Goal: Task Accomplishment & Management: Manage account settings

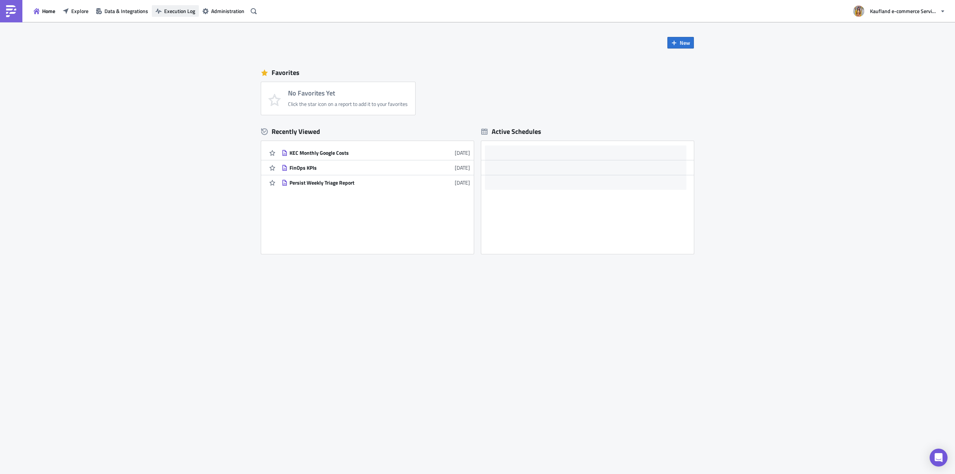
click at [187, 15] on button "Execution Log" at bounding box center [175, 11] width 47 height 12
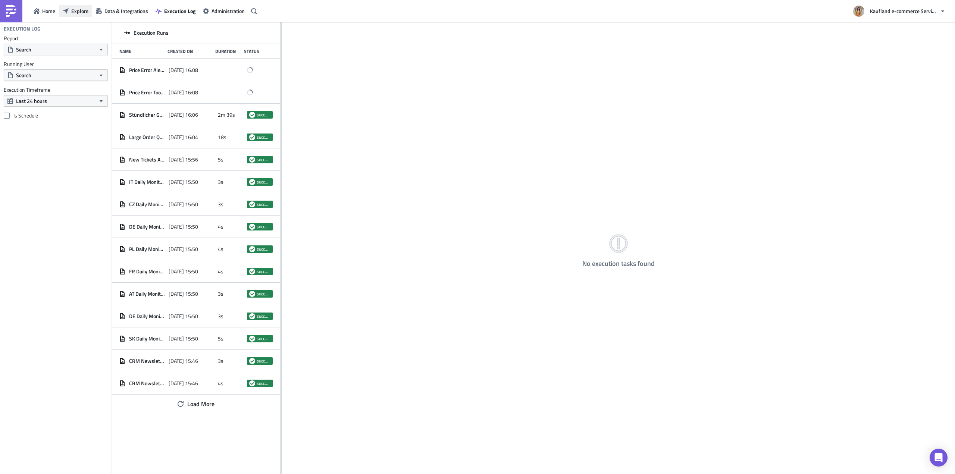
click at [60, 11] on button "Explore" at bounding box center [75, 11] width 33 height 12
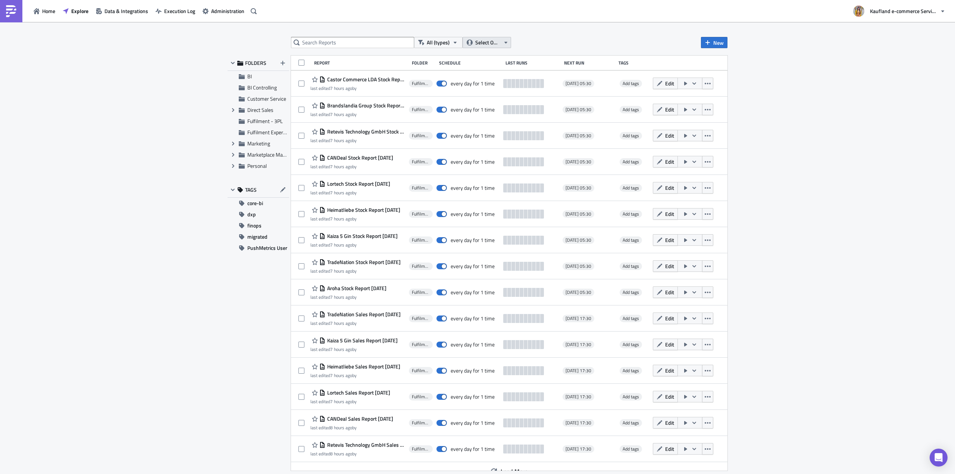
click at [483, 46] on span "Select Owner" at bounding box center [487, 42] width 25 height 8
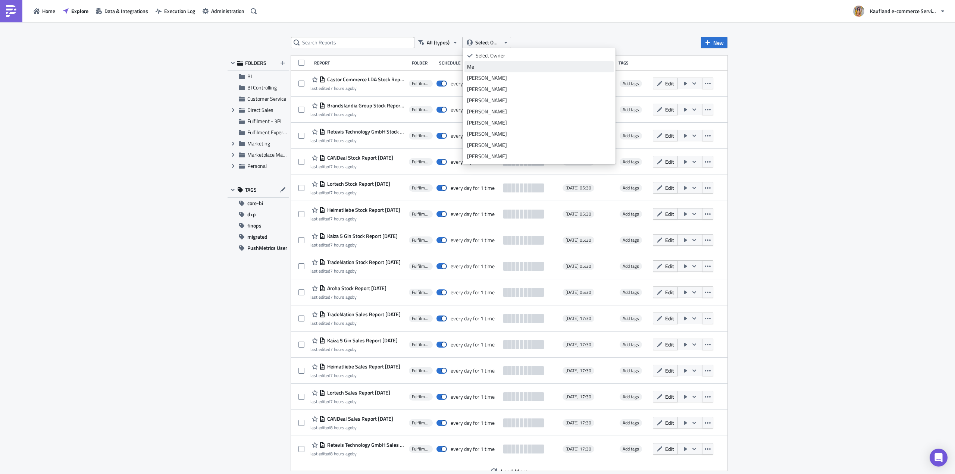
click at [483, 66] on div "Me" at bounding box center [539, 66] width 144 height 7
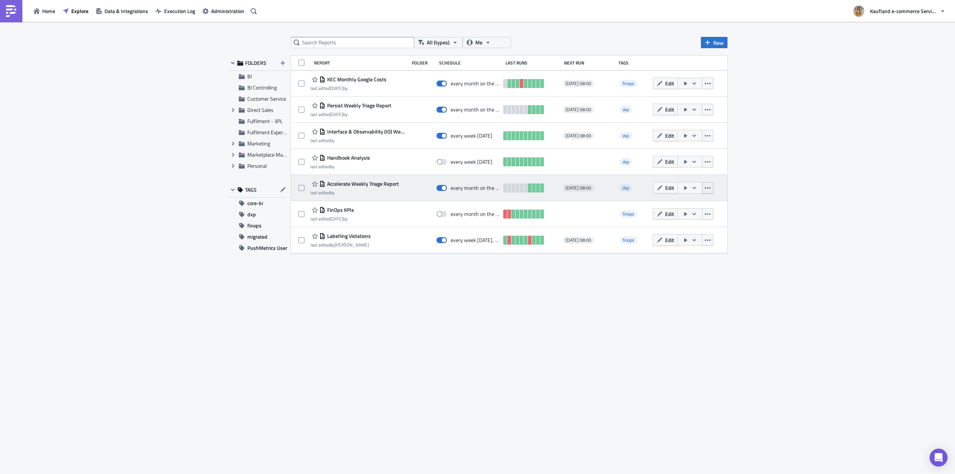
click at [705, 187] on icon "button" at bounding box center [708, 188] width 6 height 6
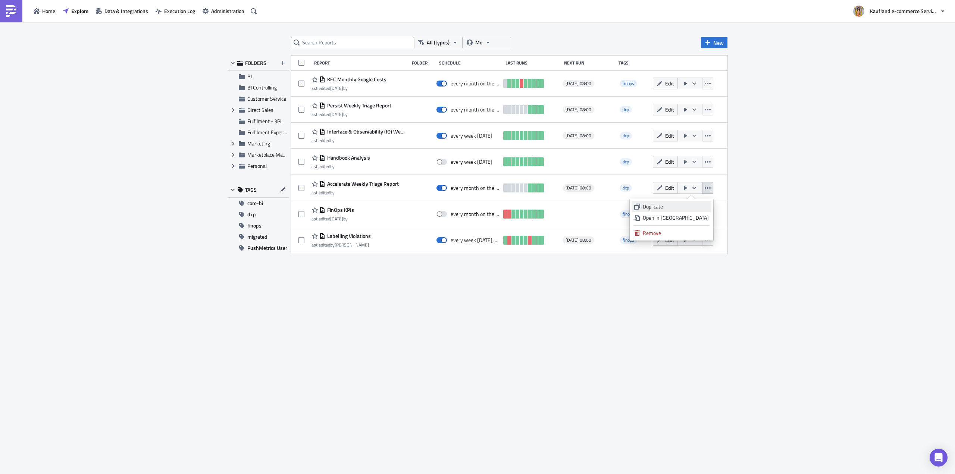
click at [692, 206] on div "Duplicate" at bounding box center [676, 206] width 66 height 7
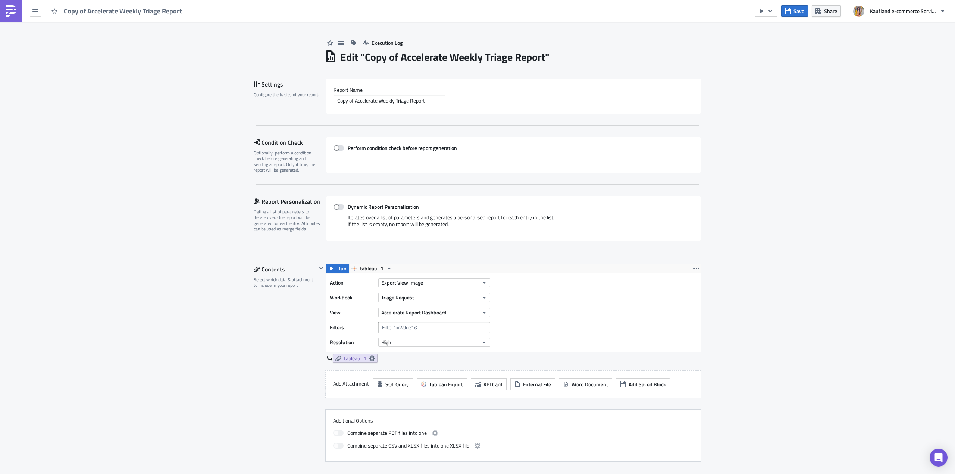
click at [357, 57] on h1 "Edit " Copy of Accelerate Weekly Triage Report "" at bounding box center [444, 56] width 209 height 13
click at [380, 58] on h1 "Edit " Copy of Accelerate Weekly Triage Report "" at bounding box center [444, 56] width 209 height 13
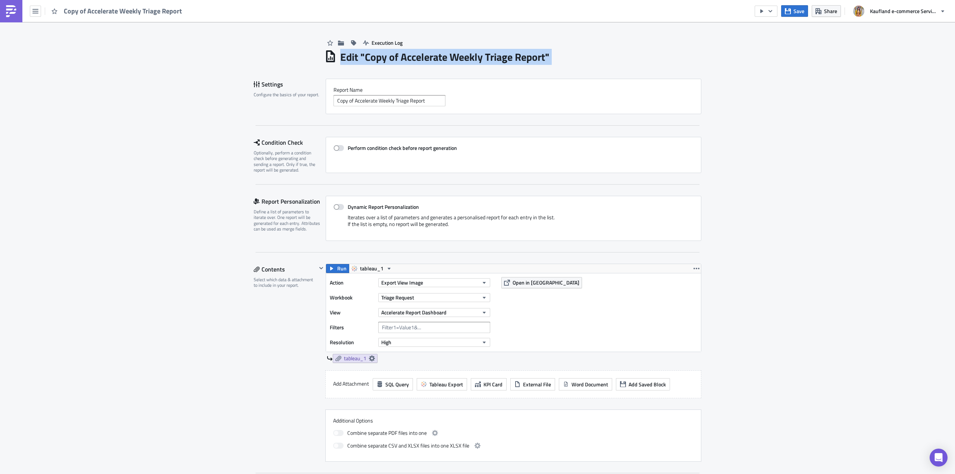
click at [380, 58] on h1 "Edit " Copy of Accelerate Weekly Triage Report "" at bounding box center [444, 56] width 209 height 13
click at [330, 57] on icon at bounding box center [330, 58] width 1 height 4
click at [346, 57] on h1 "Edit " Copy of Accelerate Weekly Triage Report "" at bounding box center [444, 56] width 209 height 13
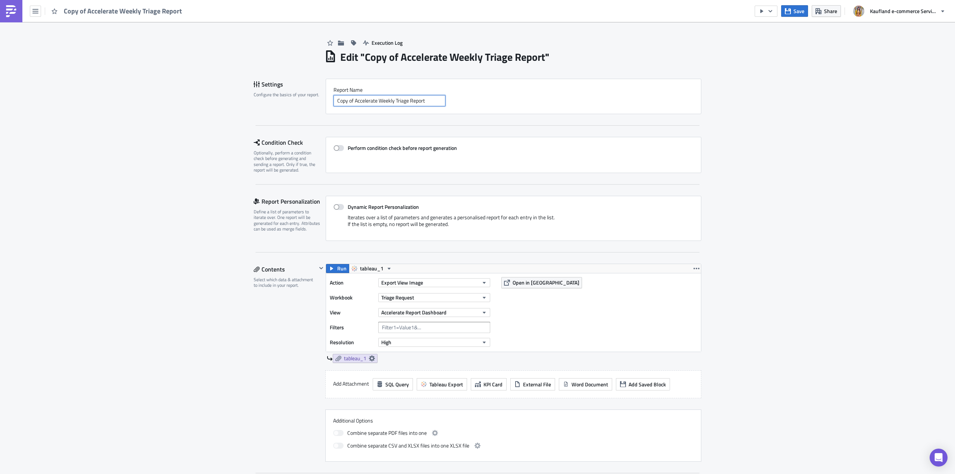
click at [367, 97] on input "Copy of Accelerate Weekly Triage Report" at bounding box center [390, 100] width 112 height 11
drag, startPoint x: 393, startPoint y: 103, endPoint x: 330, endPoint y: 100, distance: 63.1
click at [330, 100] on div "Report Nam﻿e Copy of Accelerate Weekly Triage Report" at bounding box center [514, 96] width 376 height 35
type input "BFT Monthly Triage Report"
click at [457, 315] on button "Accelerate Report Dashboard" at bounding box center [434, 312] width 112 height 9
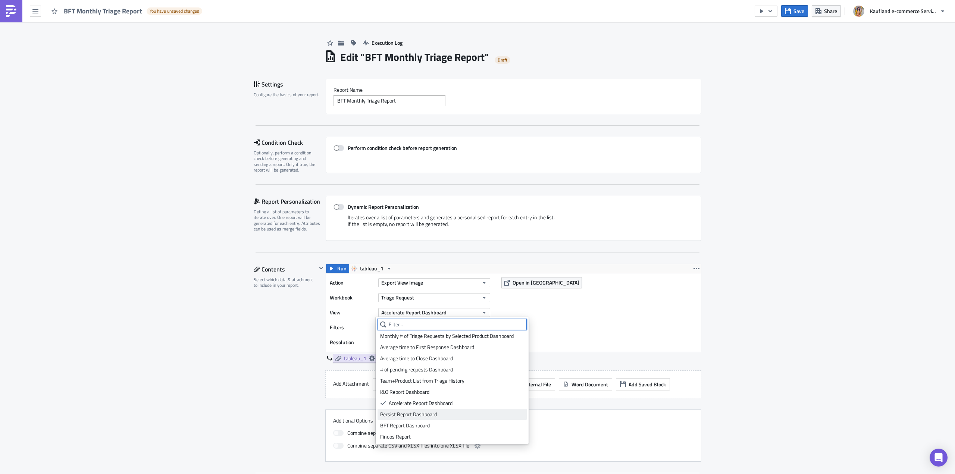
scroll to position [58, 0]
click at [410, 427] on div "BFT Report Dashboard" at bounding box center [452, 425] width 144 height 7
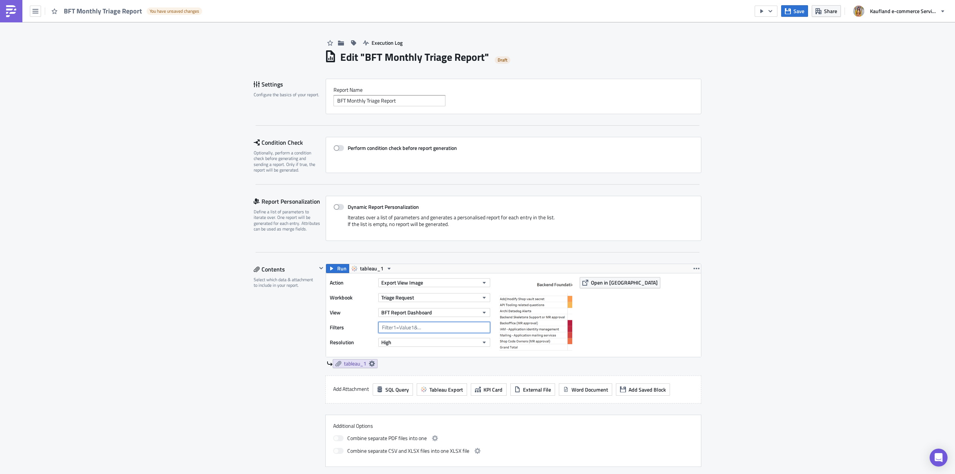
click at [434, 329] on input "text" at bounding box center [434, 327] width 112 height 11
click at [425, 353] on div "Action Export View Image Workbook Triage Request View BFT Report Dashboard Filt…" at bounding box center [412, 315] width 164 height 76
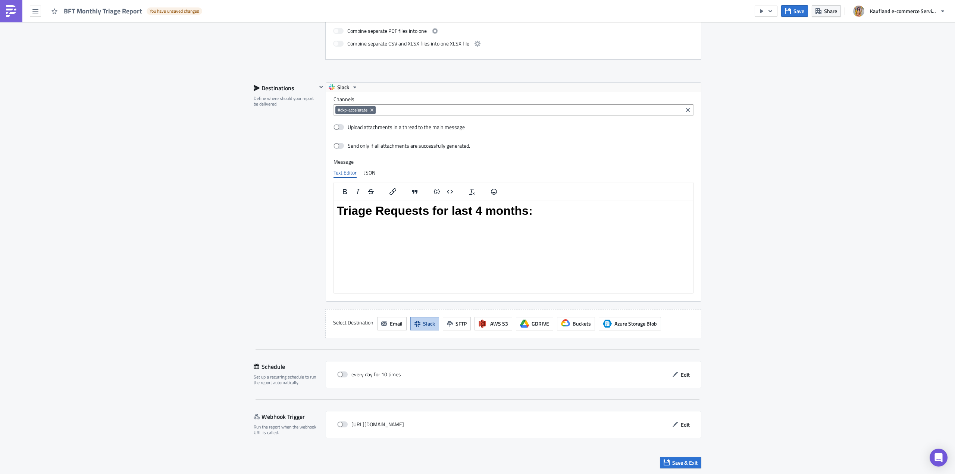
scroll to position [408, 0]
click at [673, 372] on icon "button" at bounding box center [676, 374] width 6 height 6
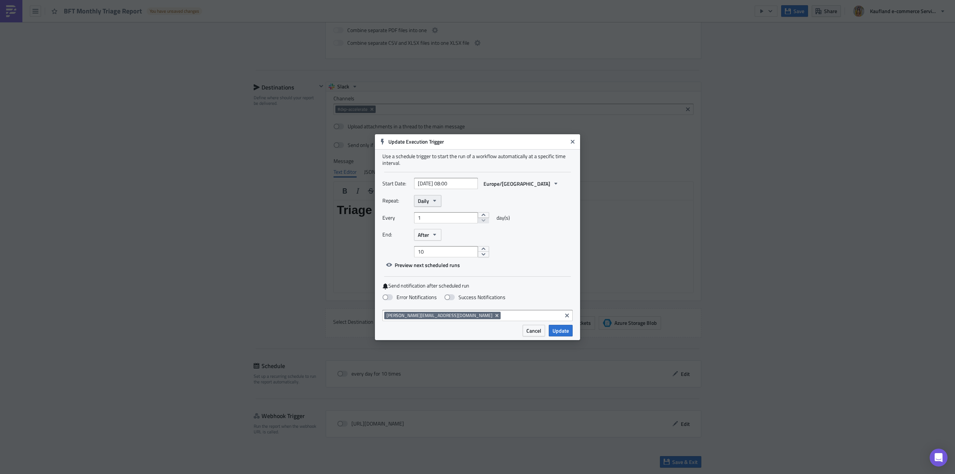
click at [428, 205] on button "Daily" at bounding box center [427, 201] width 27 height 12
click at [436, 228] on div "Monthly" at bounding box center [450, 225] width 62 height 7
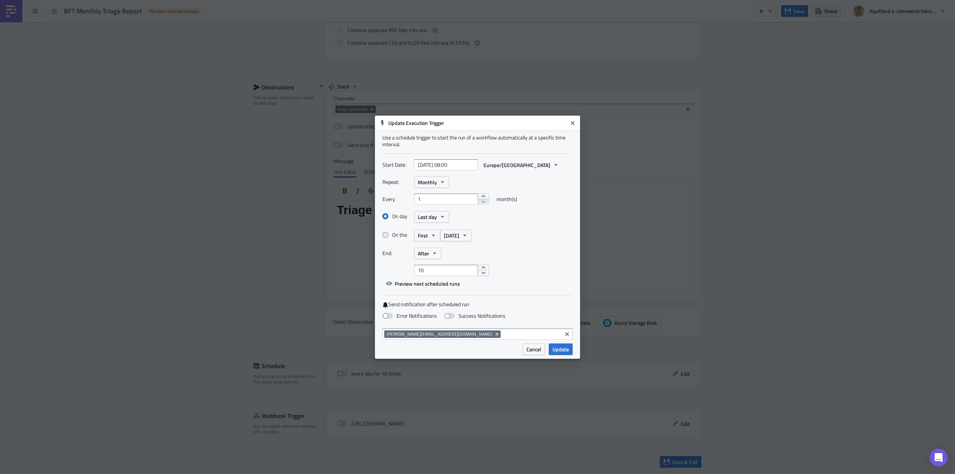
click at [390, 237] on label "On the" at bounding box center [399, 235] width 32 height 7
click at [389, 237] on input "On the" at bounding box center [386, 235] width 5 height 5
radio input "true"
click at [425, 242] on div "On day Last day On the First Monday" at bounding box center [478, 228] width 190 height 37
click at [391, 202] on label "Every" at bounding box center [397, 199] width 28 height 11
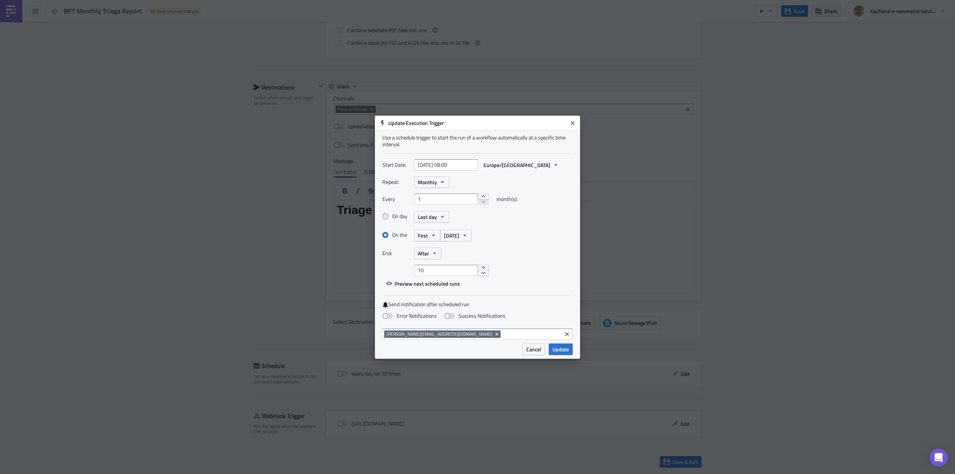
click at [393, 217] on label "On day" at bounding box center [399, 216] width 32 height 7
click at [389, 217] on input "On day" at bounding box center [386, 216] width 5 height 5
radio input "true"
click at [418, 217] on span "Last day" at bounding box center [427, 217] width 19 height 8
click at [427, 242] on div "1" at bounding box center [450, 241] width 62 height 7
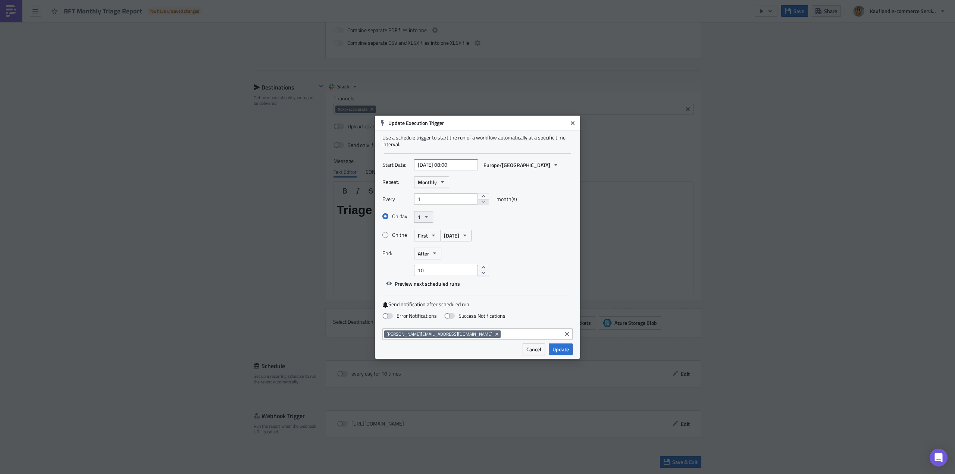
click at [425, 222] on button "1" at bounding box center [423, 217] width 19 height 12
click at [449, 218] on div "On day 1" at bounding box center [478, 216] width 190 height 13
click at [425, 315] on label "Error Notifications" at bounding box center [410, 316] width 54 height 7
click at [6, 6] on input "Error Notifications" at bounding box center [3, 3] width 5 height 5
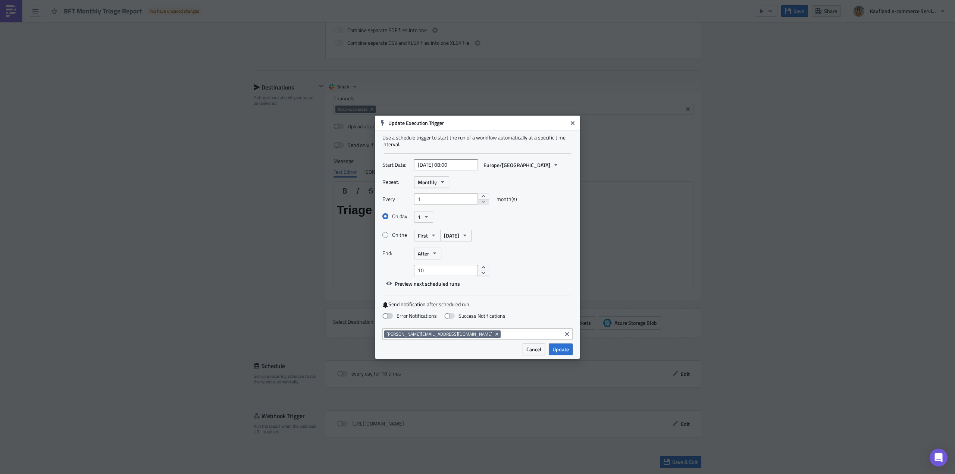
checkbox input "true"
click at [559, 346] on span "Update" at bounding box center [561, 350] width 16 height 8
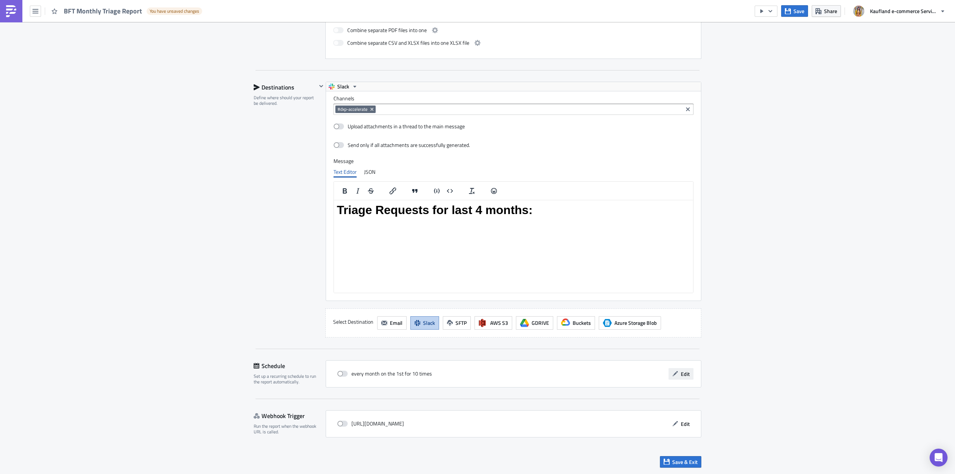
click at [681, 377] on span "Edit" at bounding box center [685, 374] width 9 height 8
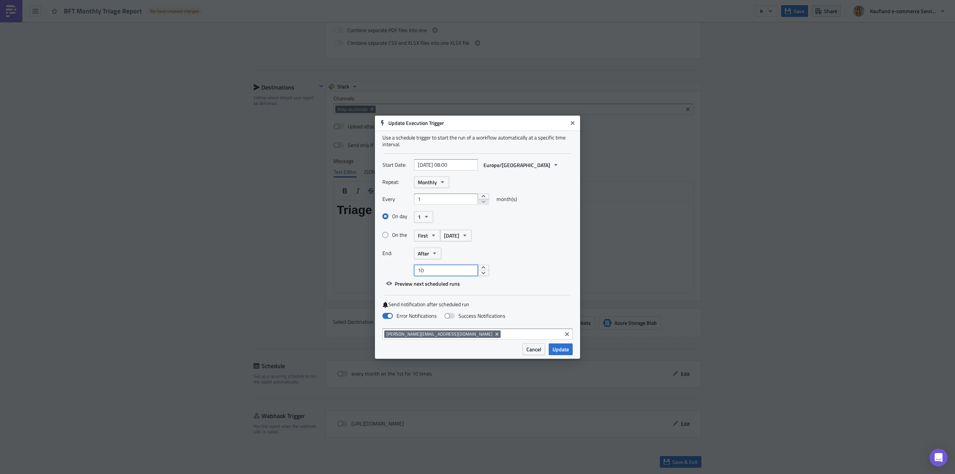
click at [444, 269] on input "10" at bounding box center [446, 270] width 64 height 11
type input "1"
click at [489, 243] on div "On day 1 On the First Monday" at bounding box center [478, 228] width 190 height 37
click at [556, 350] on span "Update" at bounding box center [561, 350] width 16 height 8
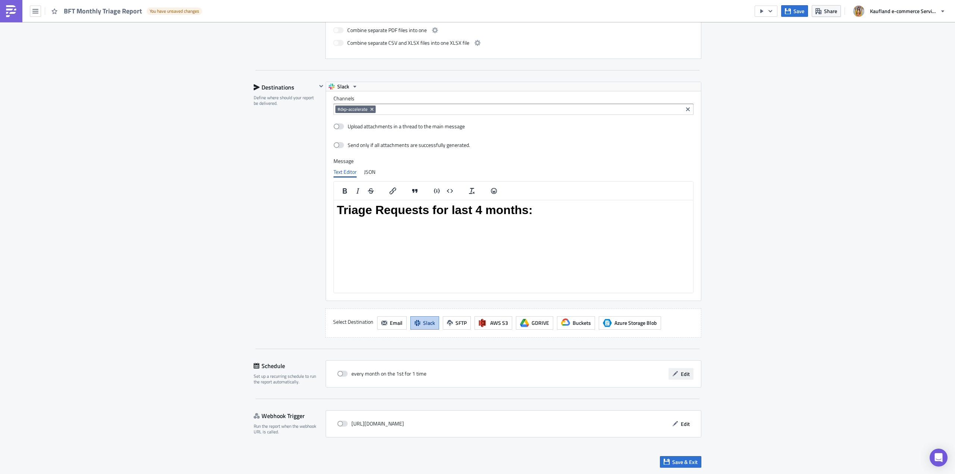
click at [677, 377] on button "Edit" at bounding box center [681, 374] width 25 height 12
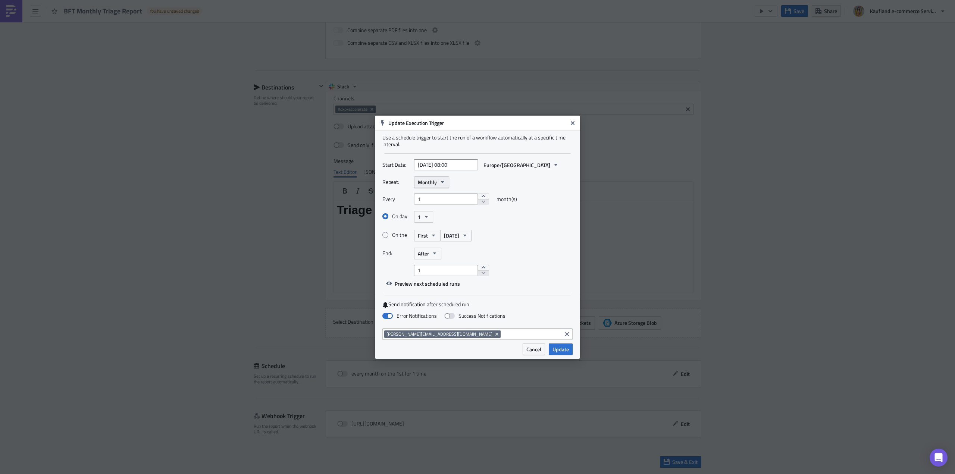
click at [430, 187] on button "Monthly" at bounding box center [431, 183] width 35 height 12
click at [431, 185] on span "Monthly" at bounding box center [427, 182] width 19 height 8
click at [424, 256] on span "After" at bounding box center [423, 254] width 11 height 8
click at [427, 267] on div "Never" at bounding box center [450, 266] width 62 height 7
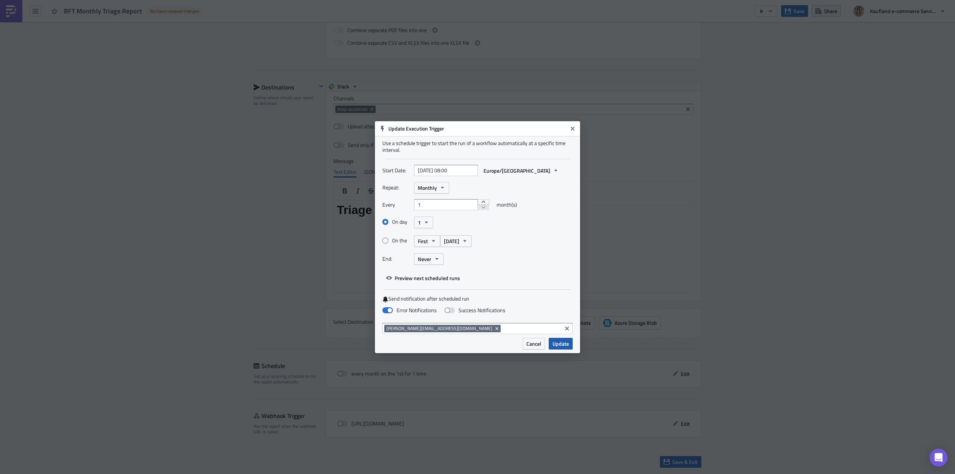
click at [555, 343] on span "Update" at bounding box center [561, 344] width 16 height 8
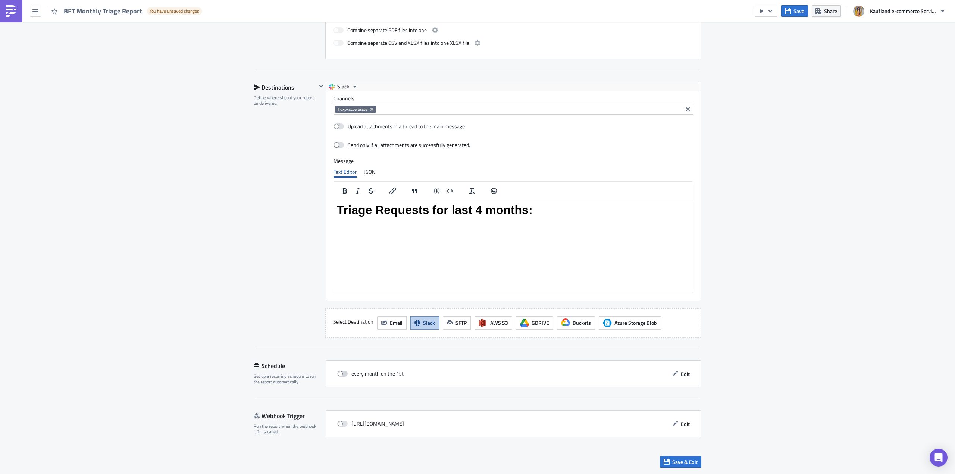
click at [342, 375] on span at bounding box center [342, 374] width 10 height 6
click at [342, 375] on input "checkbox" at bounding box center [341, 374] width 5 height 5
checkbox input "true"
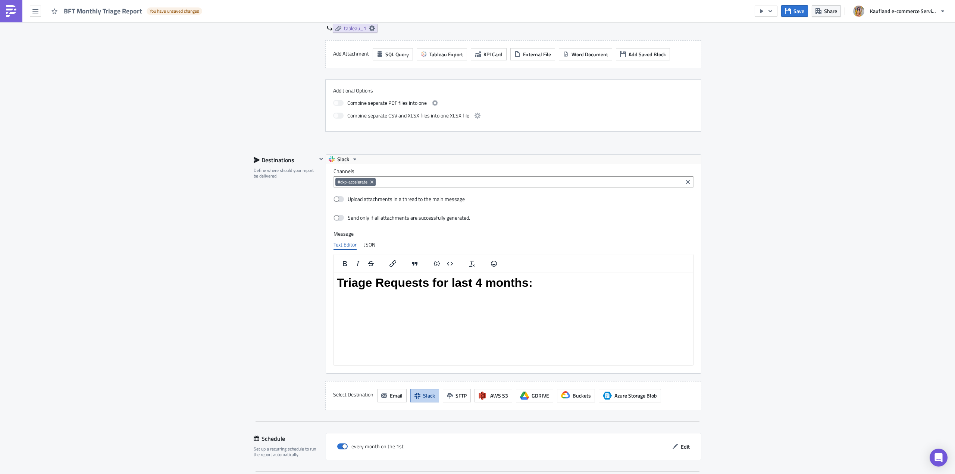
scroll to position [334, 0]
click at [370, 186] on icon "Remove Tag" at bounding box center [372, 184] width 6 height 6
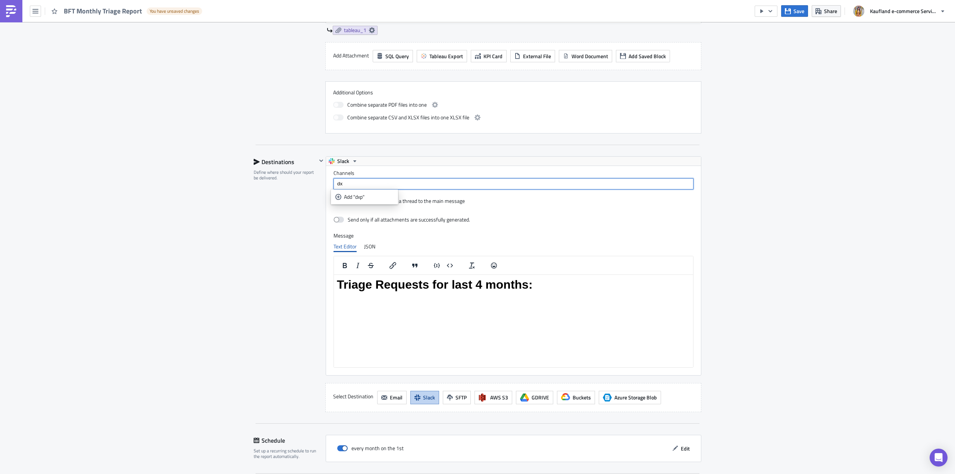
type input "d"
click at [373, 173] on label "Channels" at bounding box center [514, 173] width 360 height 7
click at [371, 179] on div at bounding box center [514, 183] width 360 height 11
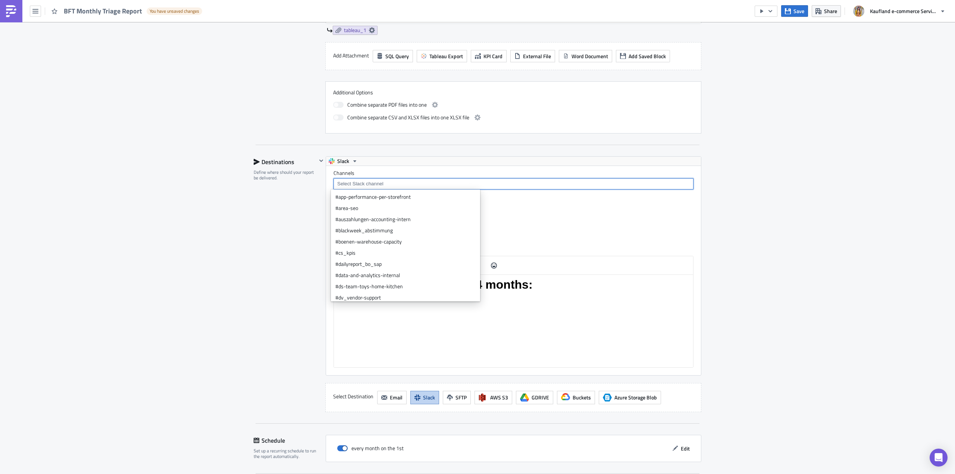
click at [371, 181] on input at bounding box center [514, 183] width 356 height 7
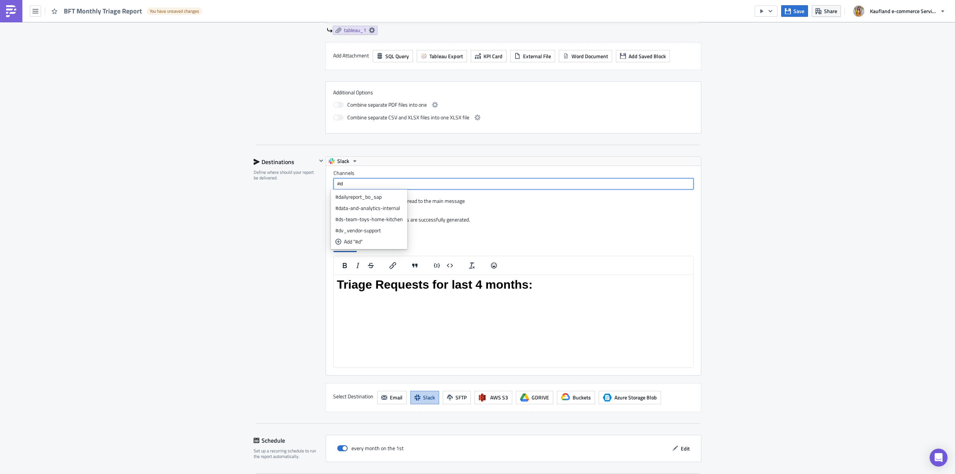
type input "#"
type input "dxp-backend-foundation-alerts"
click at [405, 198] on div "Add "dxp-backend-foundation-alerts"" at bounding box center [385, 196] width 82 height 7
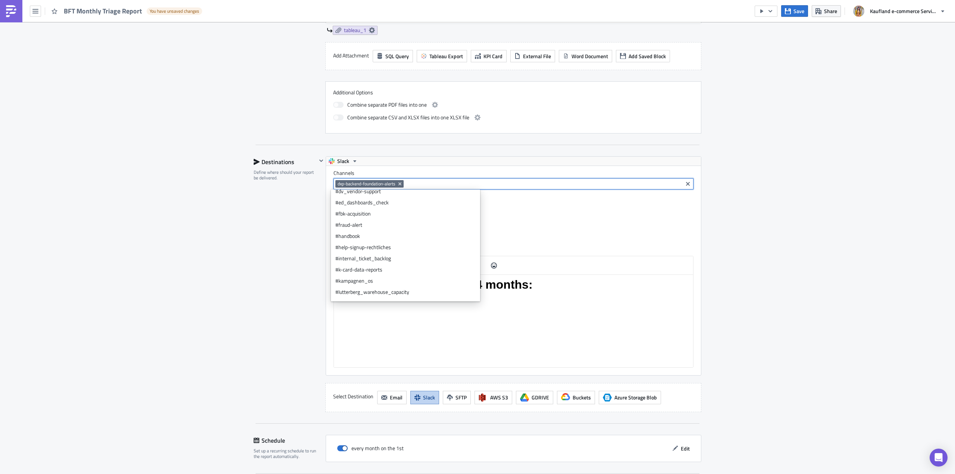
scroll to position [112, 0]
click at [341, 183] on span "dxp-backend-foundation-alerts" at bounding box center [367, 183] width 58 height 7
drag, startPoint x: 334, startPoint y: 185, endPoint x: 367, endPoint y: 186, distance: 32.1
click at [336, 185] on span "dxp-backend-foundation-alerts" at bounding box center [370, 183] width 68 height 7
click at [401, 182] on icon "Remove Tag" at bounding box center [400, 184] width 6 height 6
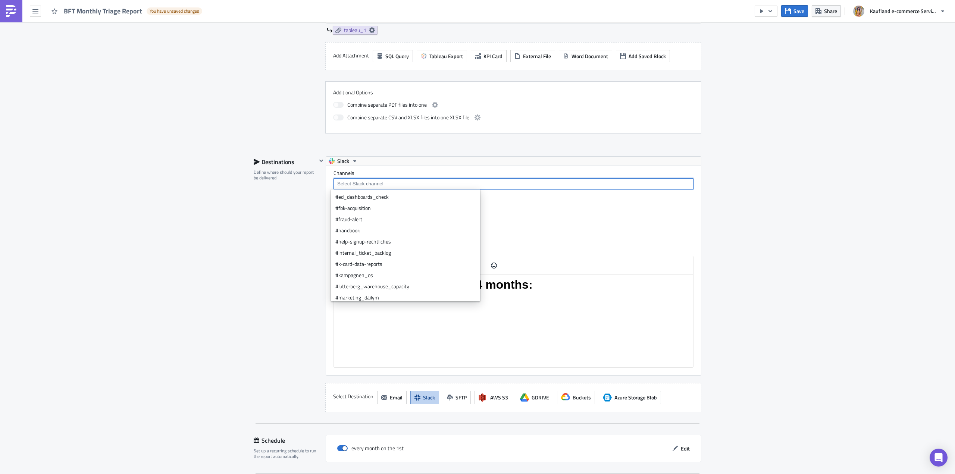
scroll to position [0, 0]
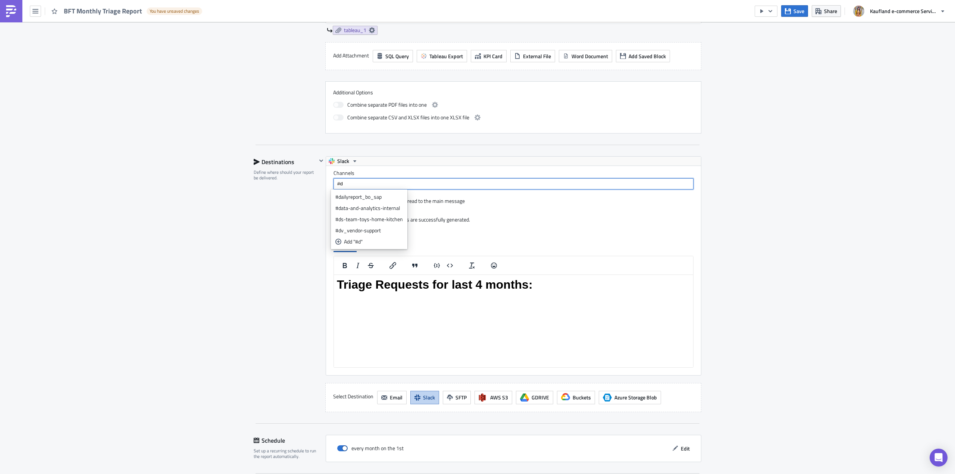
type input "#"
type input "#dxp-backend-foundation-alerts"
click at [363, 200] on div "Add "#dxp-backend-foundation-alerts"" at bounding box center [386, 196] width 85 height 7
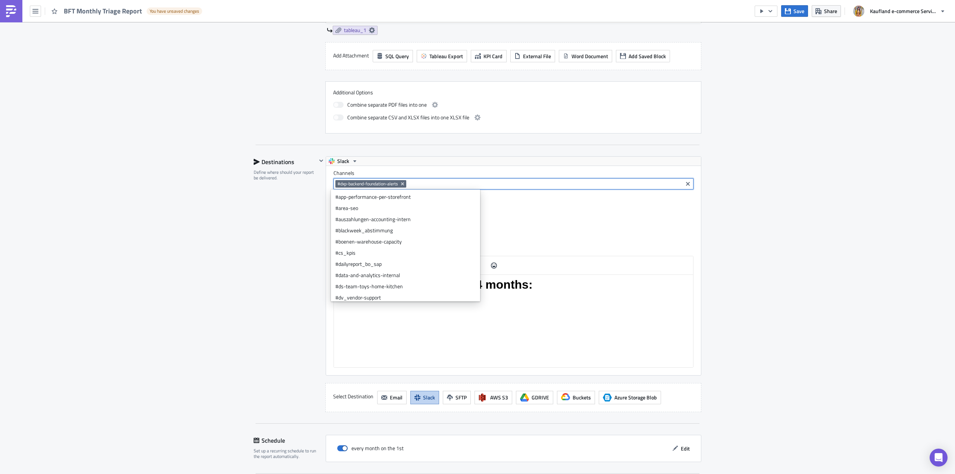
click at [254, 226] on div "Destinations Define where should your report be delivered." at bounding box center [285, 284] width 63 height 256
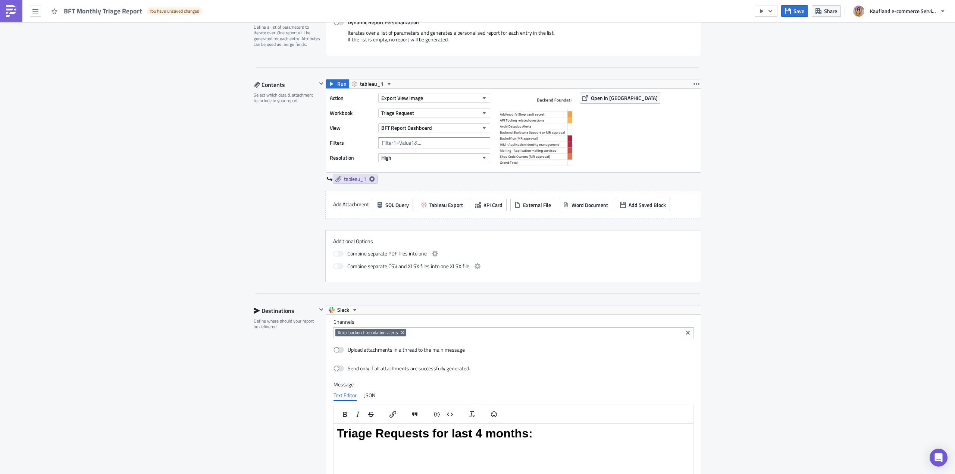
scroll to position [408, 0]
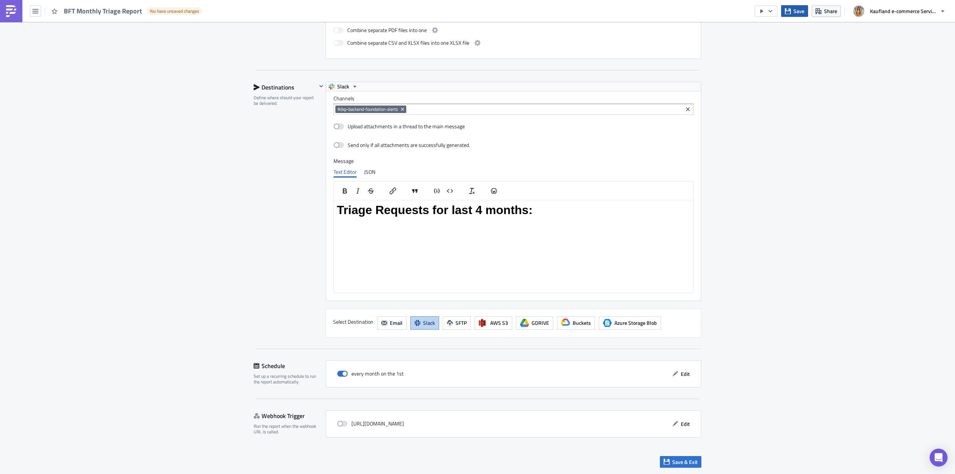
click at [795, 13] on span "Save" at bounding box center [799, 11] width 11 height 8
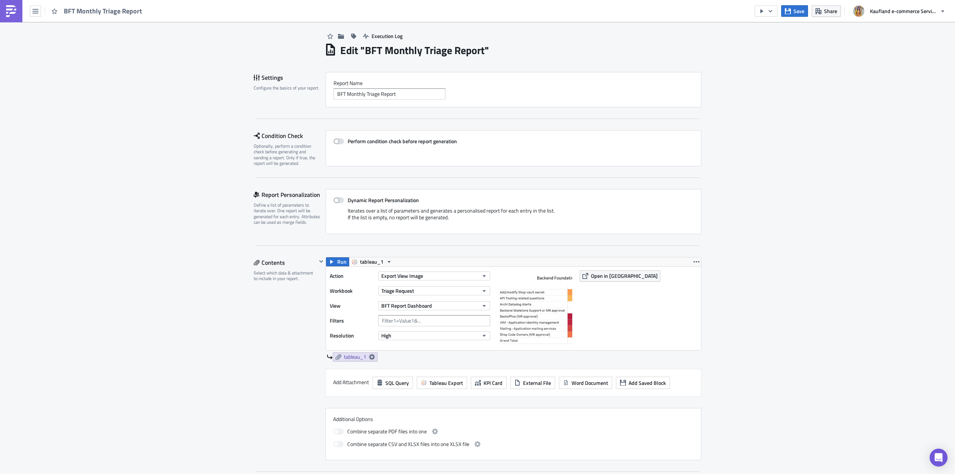
scroll to position [0, 0]
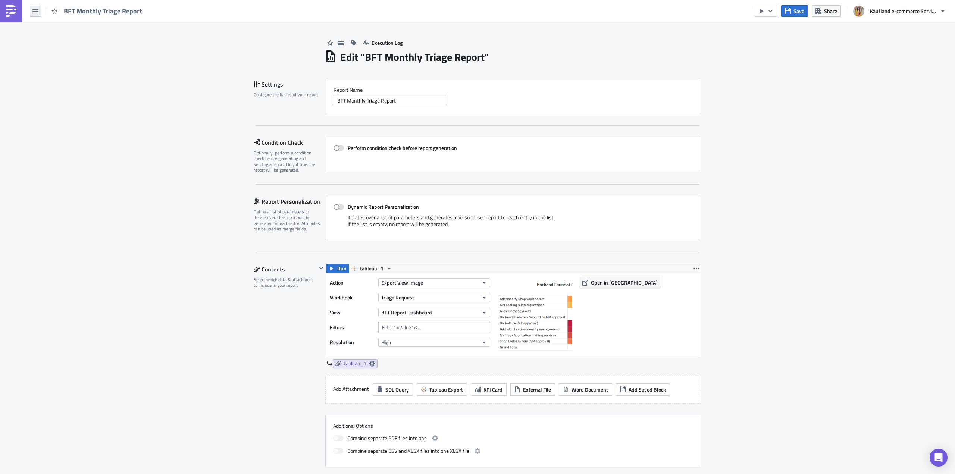
click at [40, 16] on button "button" at bounding box center [35, 11] width 11 height 11
click at [46, 30] on div "Search" at bounding box center [68, 29] width 50 height 7
click at [63, 49] on body "BFT Monthly Triage Report Save Share Kaufland e-commerce Services GmbH & Co. KG…" at bounding box center [477, 237] width 955 height 475
click at [38, 15] on button "button" at bounding box center [35, 11] width 11 height 11
click at [43, 43] on div "Home" at bounding box center [68, 40] width 50 height 7
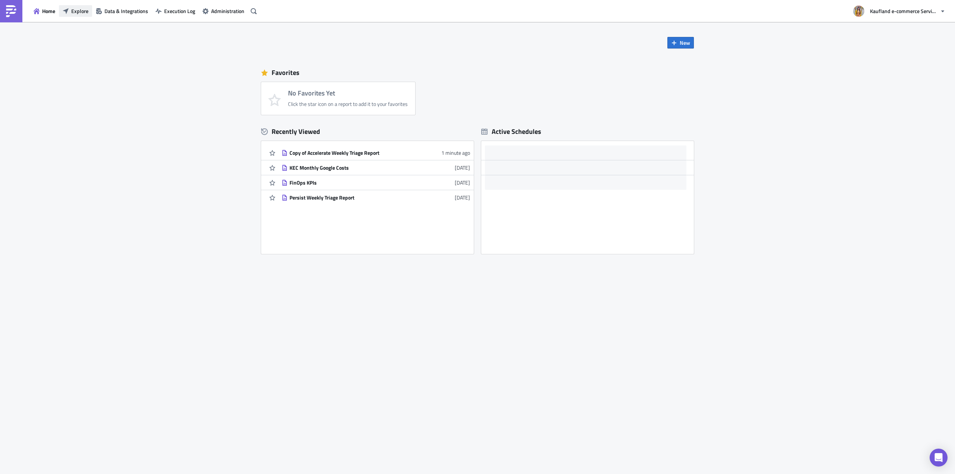
click at [84, 16] on button "Explore" at bounding box center [75, 11] width 33 height 12
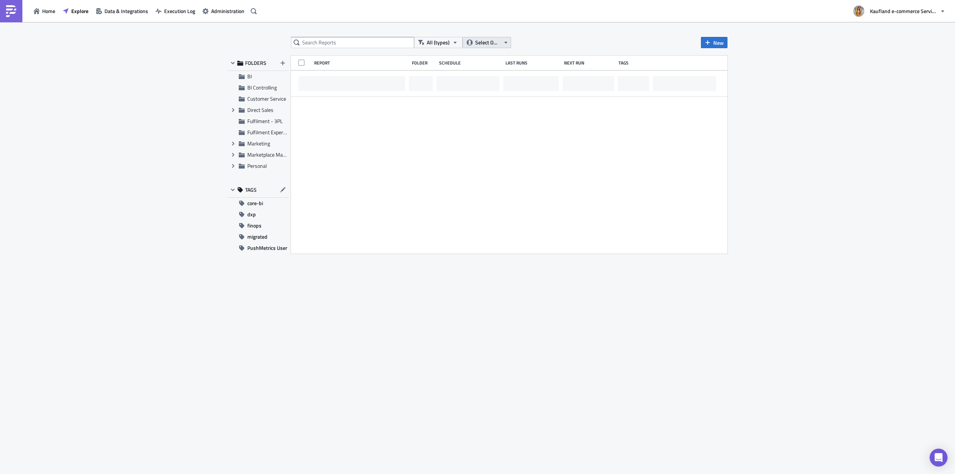
click at [484, 41] on span "Select Owner" at bounding box center [487, 42] width 25 height 8
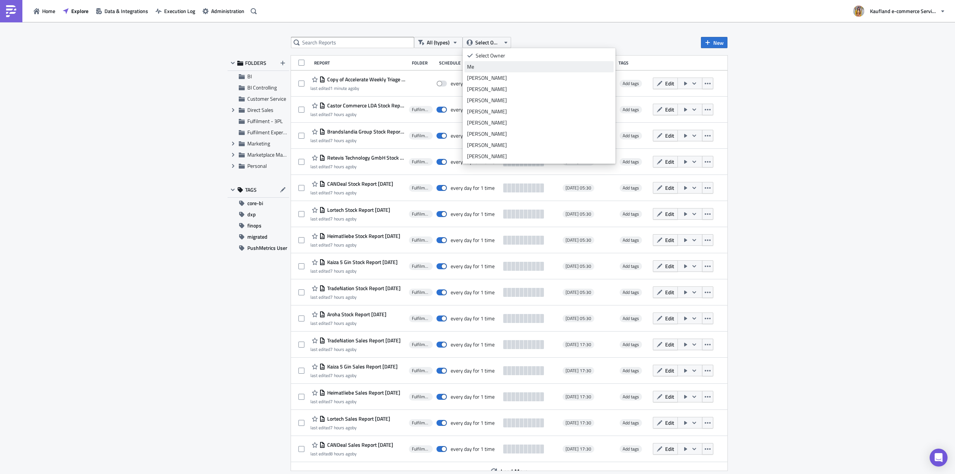
click at [478, 64] on div "Me" at bounding box center [539, 66] width 144 height 7
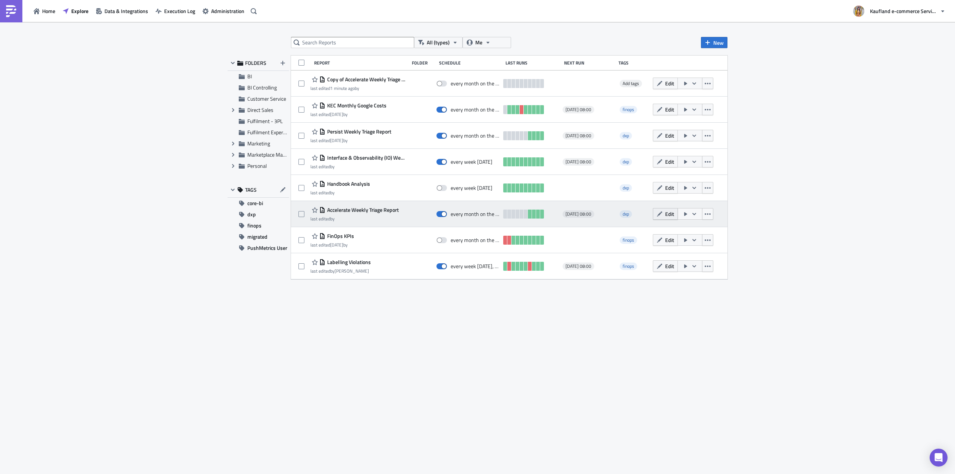
click at [666, 216] on span "Edit" at bounding box center [669, 214] width 9 height 8
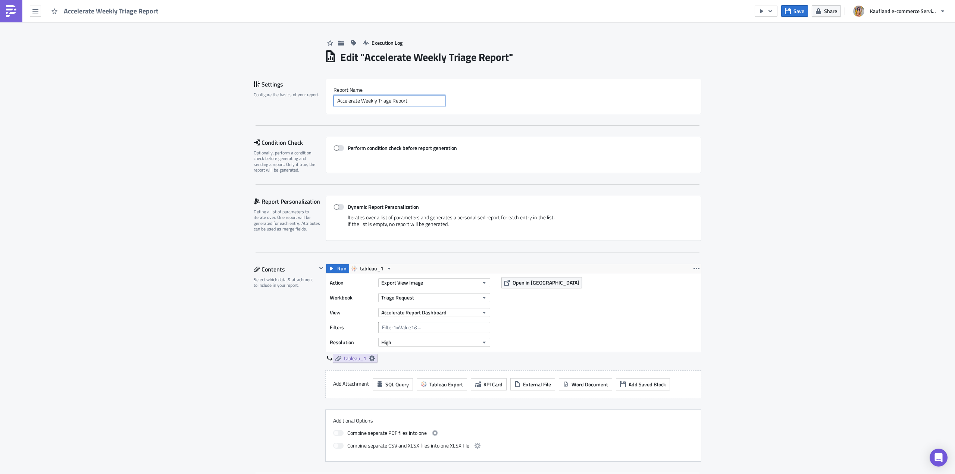
click at [369, 99] on input "Accelerate Weekly Triage Report" at bounding box center [390, 100] width 112 height 11
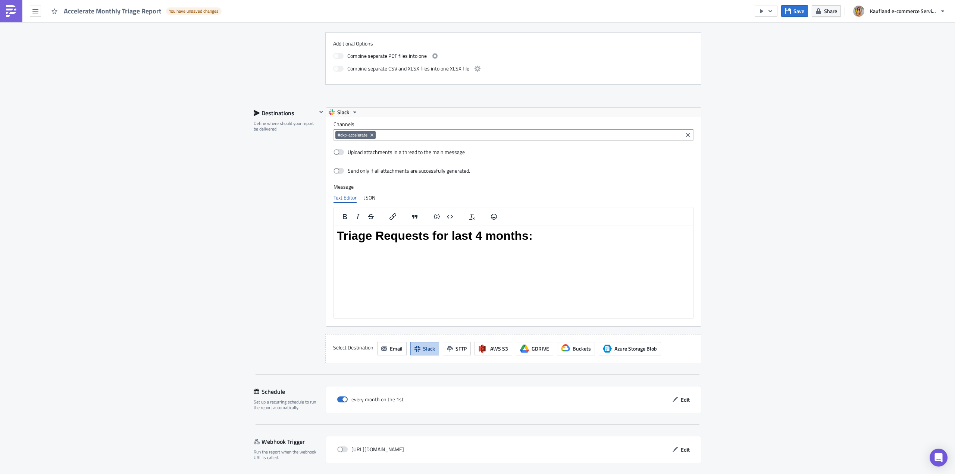
scroll to position [425, 0]
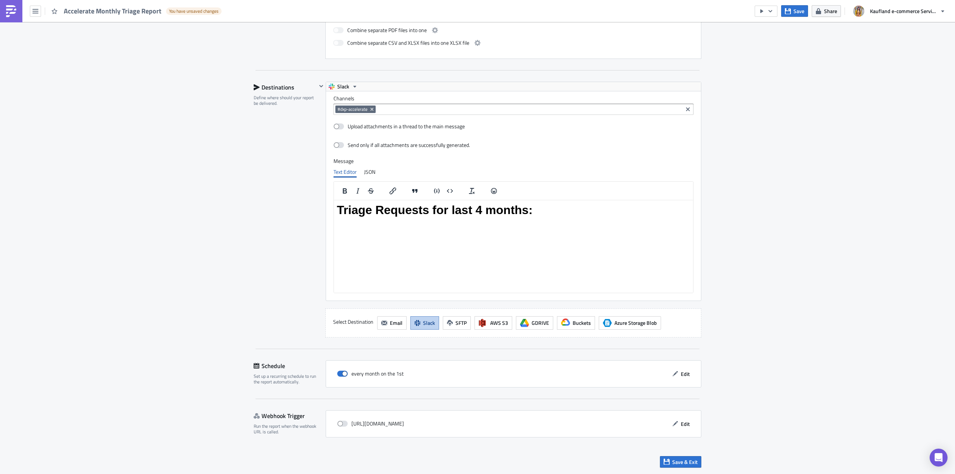
type input "Accelerate Monthly Triage Report"
click at [669, 371] on button "Edit" at bounding box center [681, 374] width 25 height 12
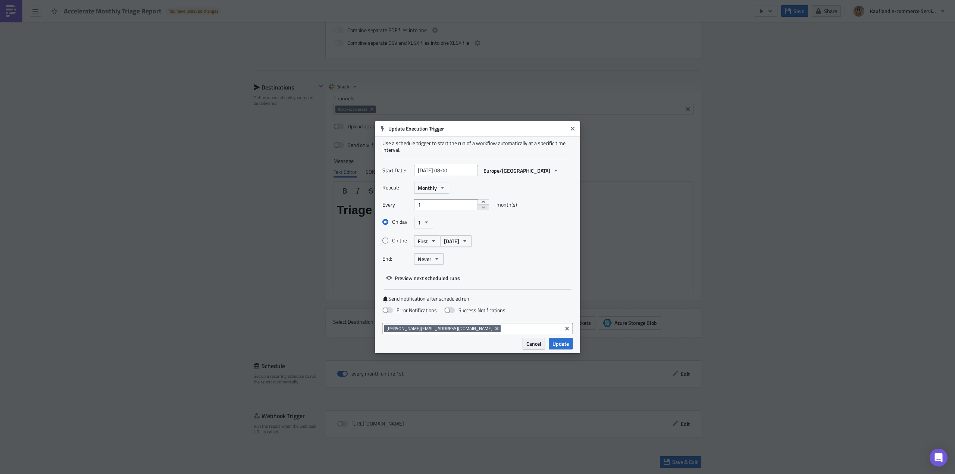
click at [537, 345] on span "Cancel" at bounding box center [534, 344] width 15 height 8
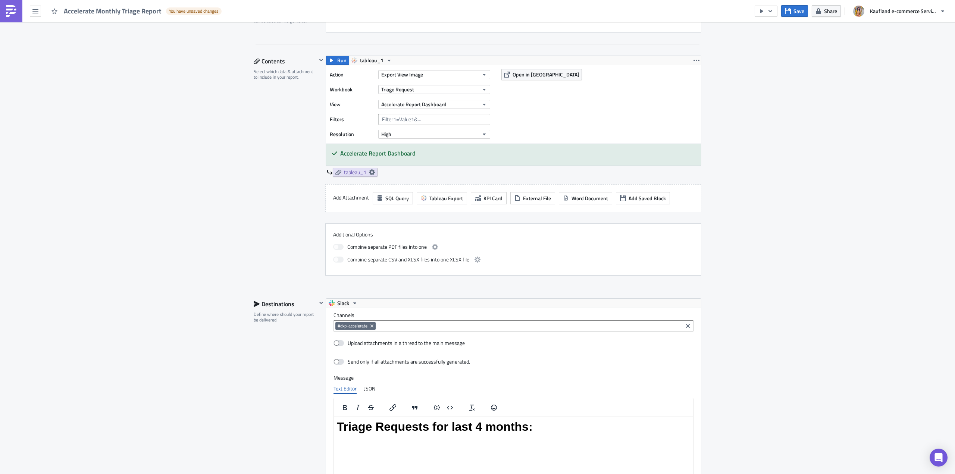
scroll to position [164, 0]
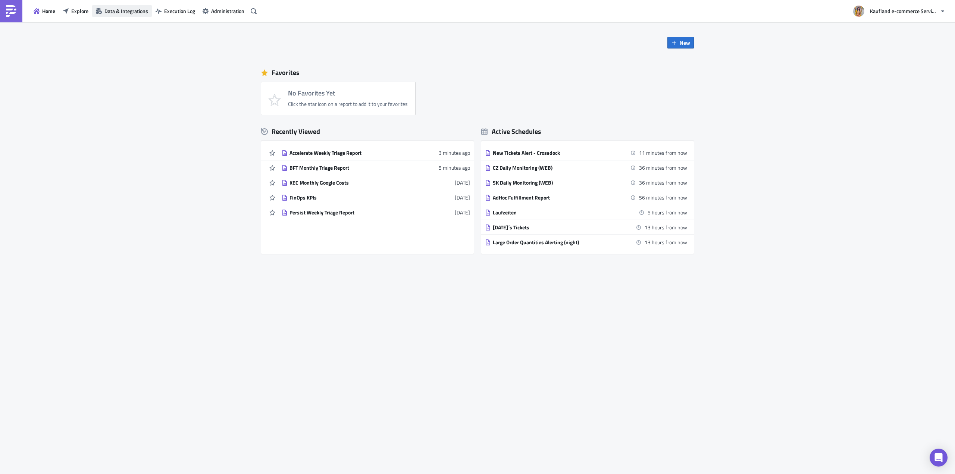
drag, startPoint x: 132, startPoint y: 13, endPoint x: 128, endPoint y: 13, distance: 4.1
click at [132, 13] on span "Data & Integrations" at bounding box center [127, 11] width 44 height 8
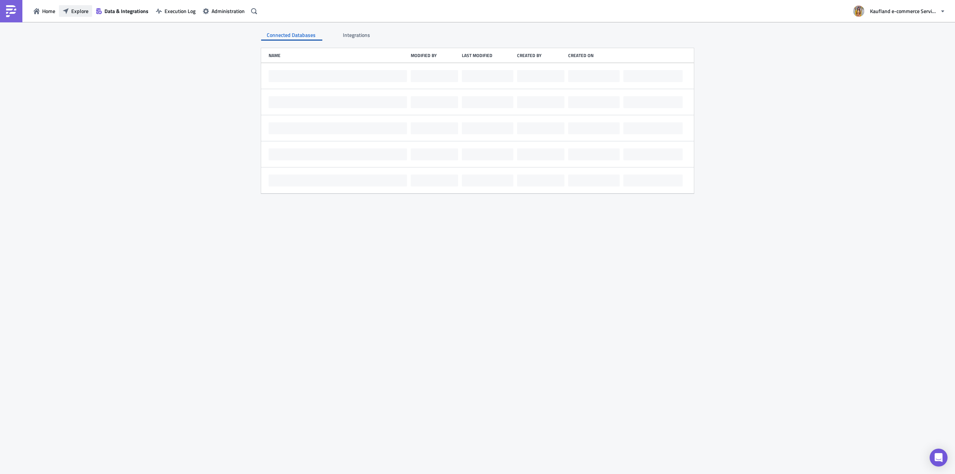
click at [88, 15] on span "Explore" at bounding box center [79, 11] width 17 height 8
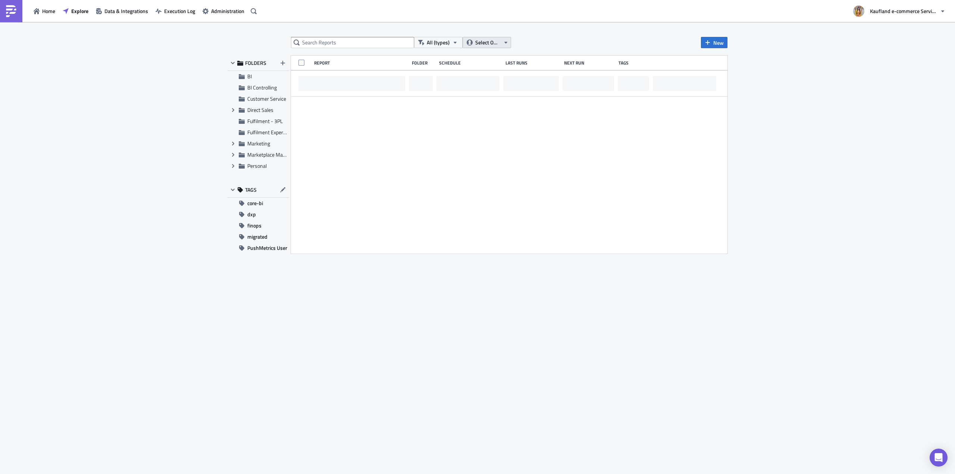
click at [495, 43] on span "Select Owner" at bounding box center [487, 42] width 25 height 8
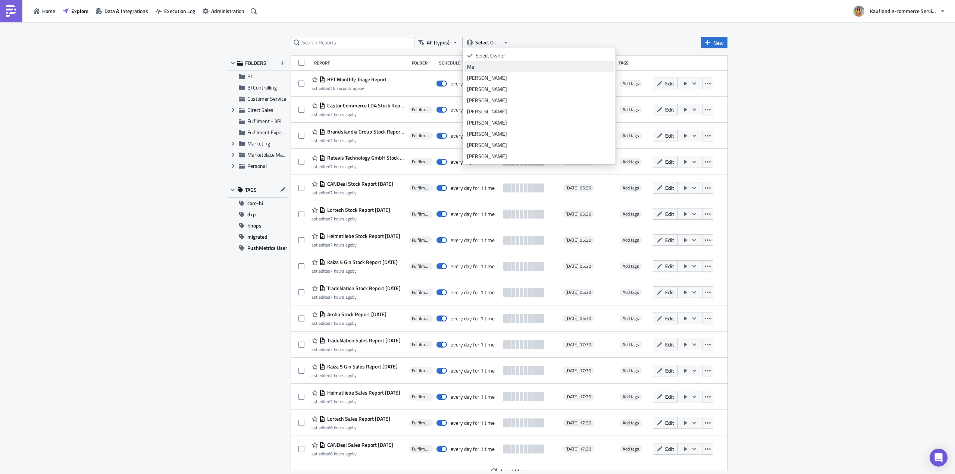
click at [481, 69] on div "Me" at bounding box center [539, 66] width 144 height 7
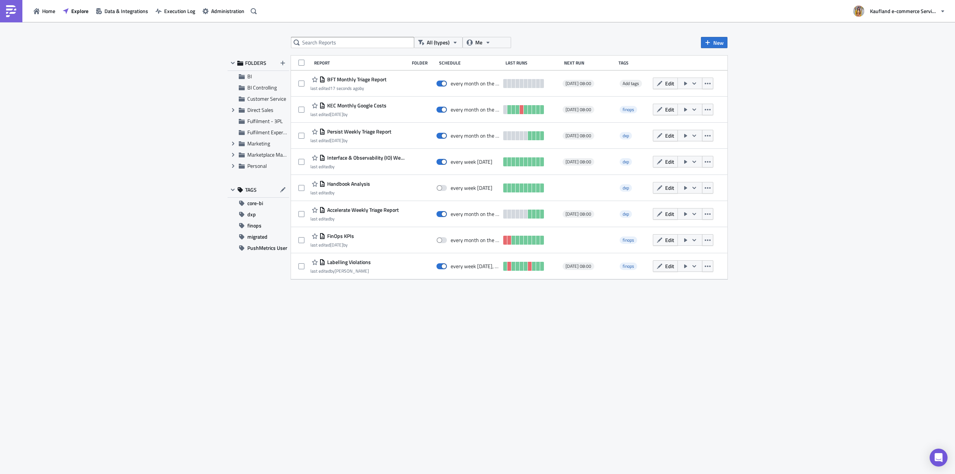
click at [668, 130] on button "Edit" at bounding box center [665, 136] width 25 height 12
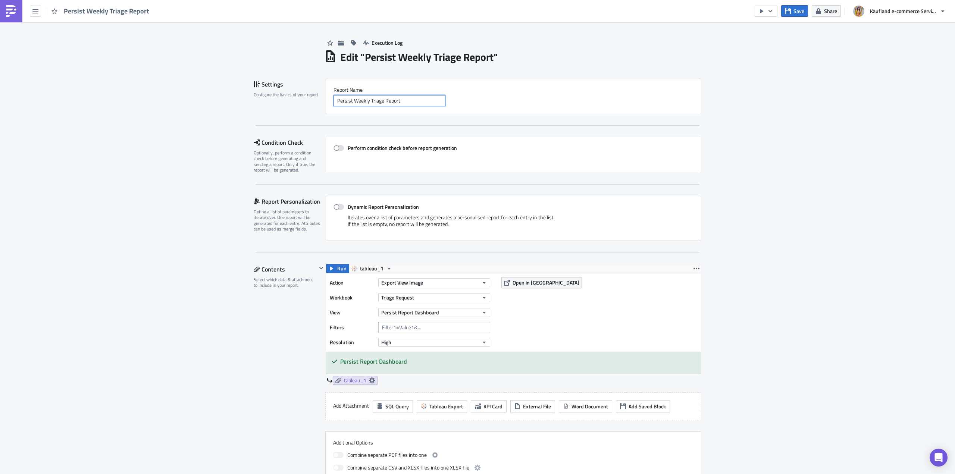
click at [363, 101] on input "Persist Weekly Triage Report" at bounding box center [390, 100] width 112 height 11
click at [363, 100] on input "Persist Weekly Triage Report" at bounding box center [390, 100] width 112 height 11
type input "Persist Monthly Triage Report"
click at [802, 11] on span "Save" at bounding box center [799, 11] width 11 height 8
click at [37, 12] on icon "button" at bounding box center [35, 11] width 6 height 6
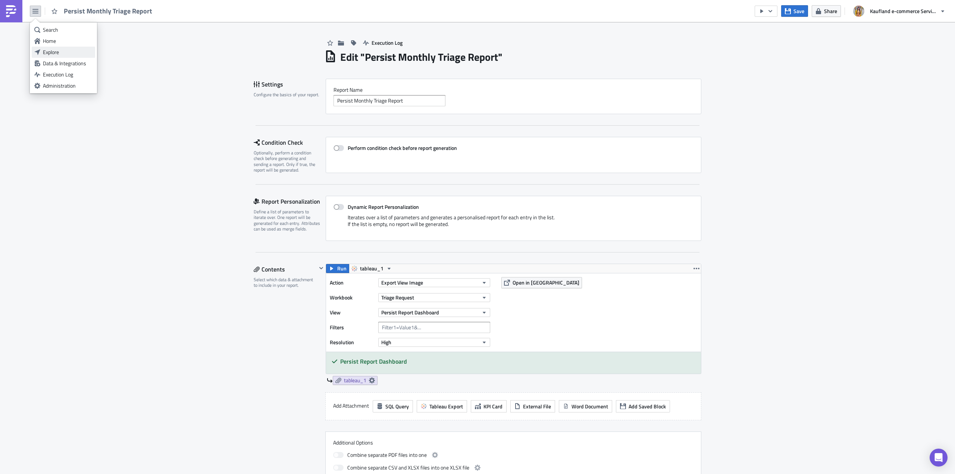
click at [48, 52] on div "Explore" at bounding box center [68, 52] width 50 height 7
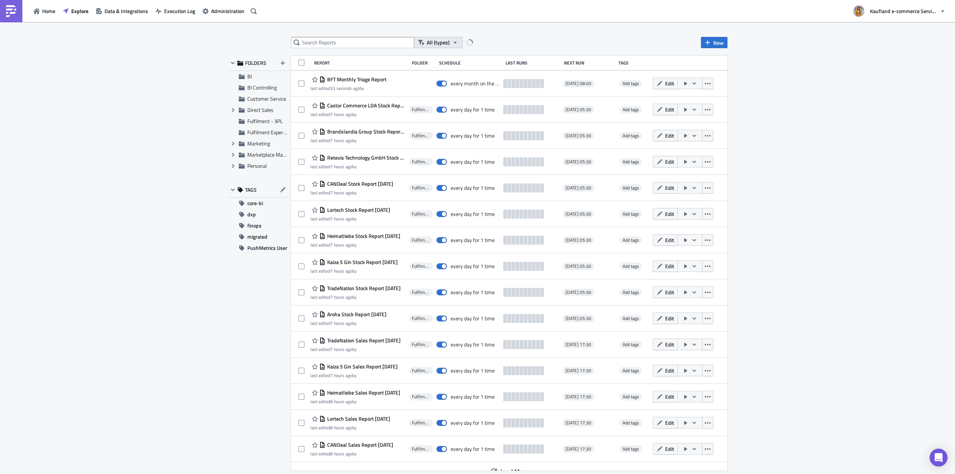
click at [461, 46] on button "All (types)" at bounding box center [438, 42] width 49 height 11
click at [481, 41] on span "Select Owner" at bounding box center [487, 42] width 25 height 8
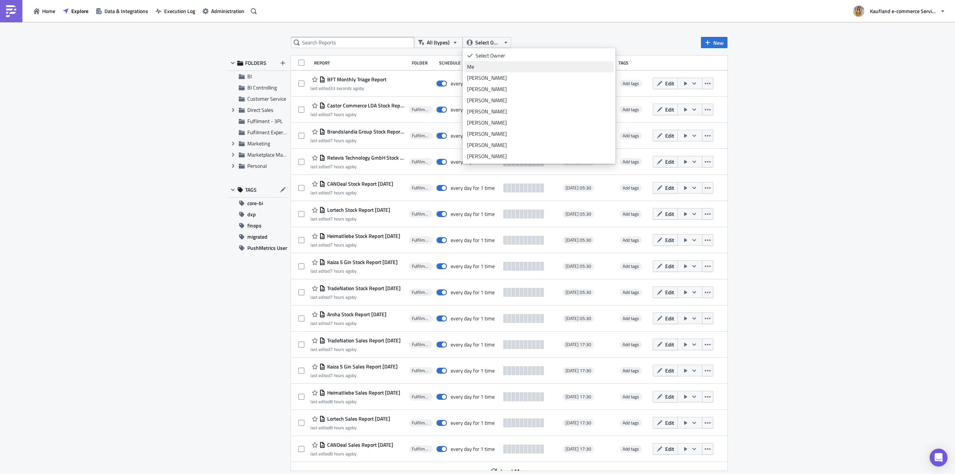
click at [483, 71] on link "Me" at bounding box center [539, 66] width 149 height 11
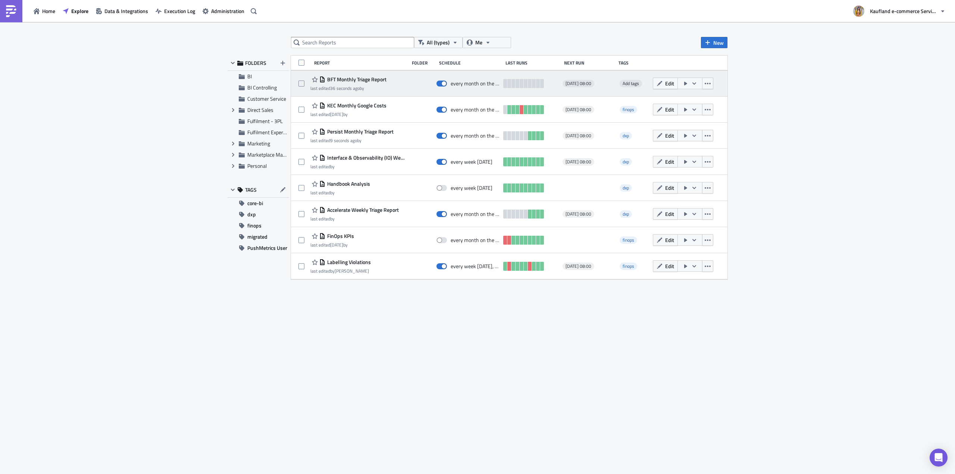
click at [698, 85] on button "button" at bounding box center [690, 84] width 25 height 12
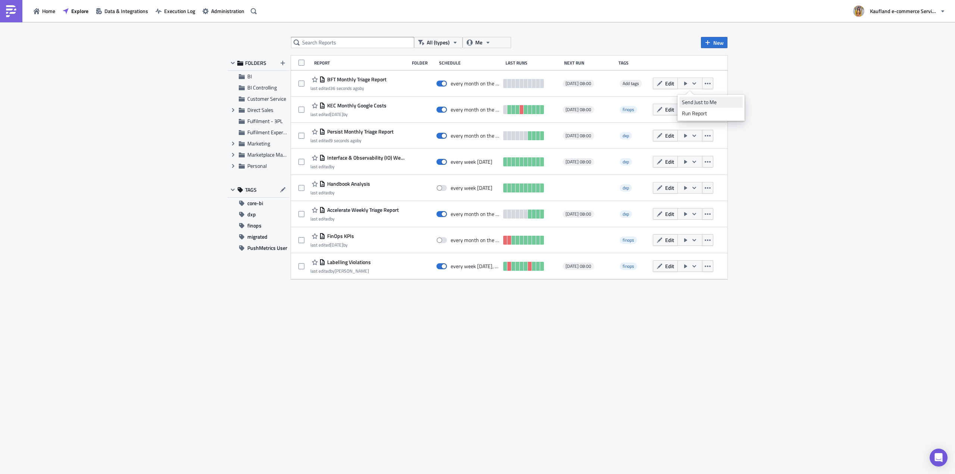
click at [708, 105] on div "Send Just to Me" at bounding box center [711, 102] width 58 height 7
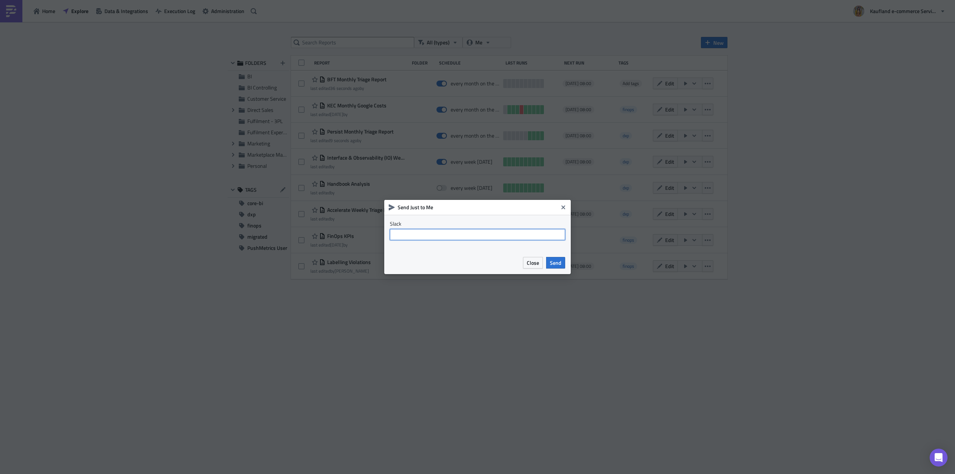
click at [512, 237] on input "text" at bounding box center [477, 234] width 175 height 11
type input "@stuti.sharma"
click at [557, 265] on span "Send" at bounding box center [556, 263] width 12 height 8
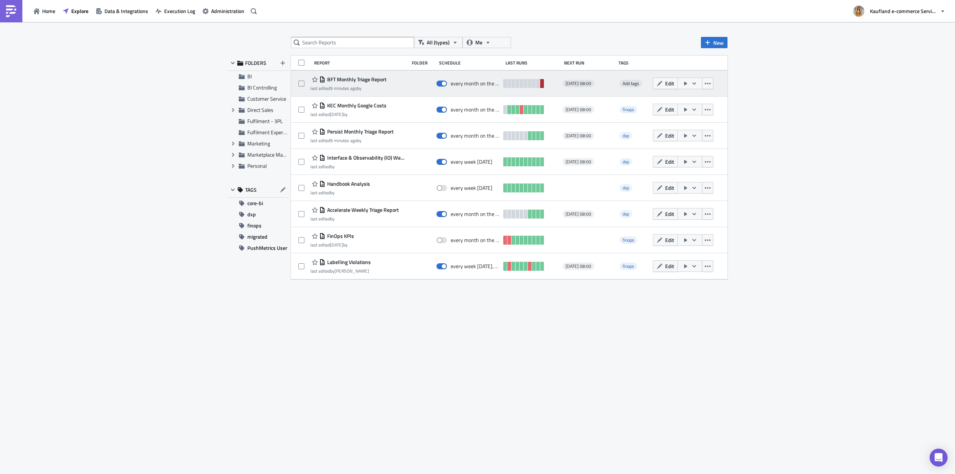
click at [541, 82] on link at bounding box center [542, 83] width 4 height 9
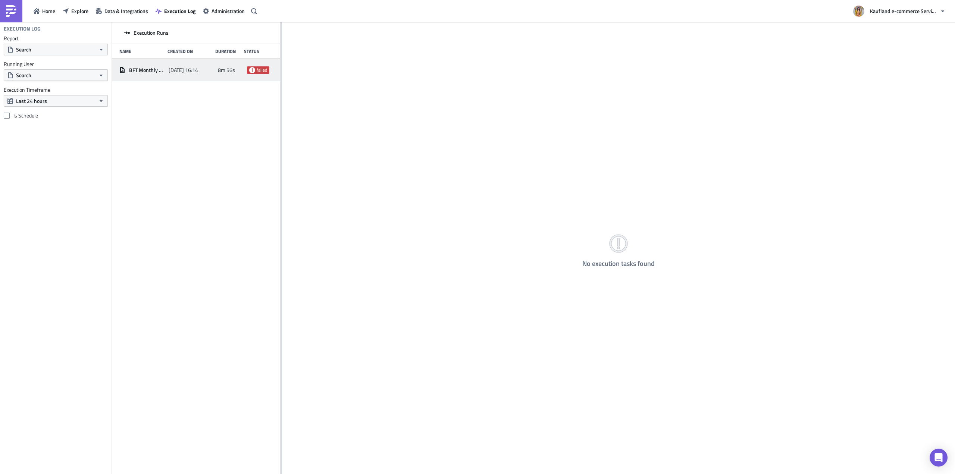
click at [255, 72] on icon at bounding box center [252, 70] width 6 height 6
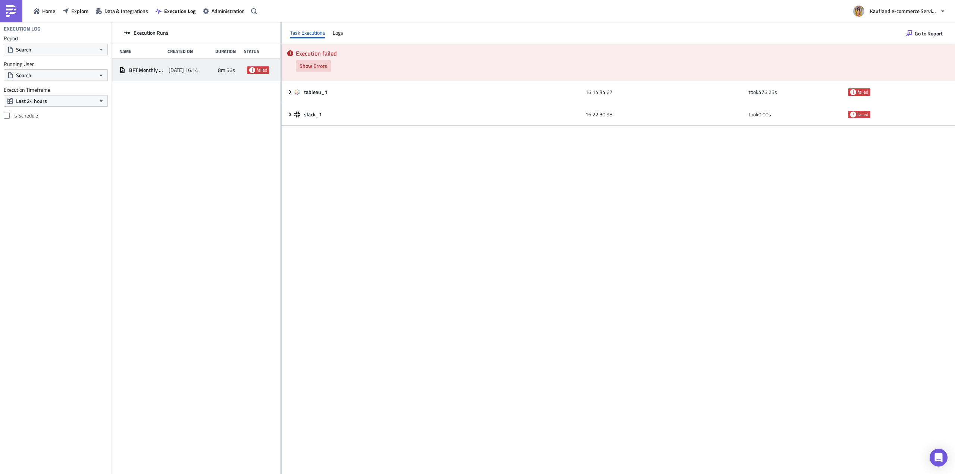
click at [328, 69] on button "Show Errors" at bounding box center [313, 66] width 35 height 12
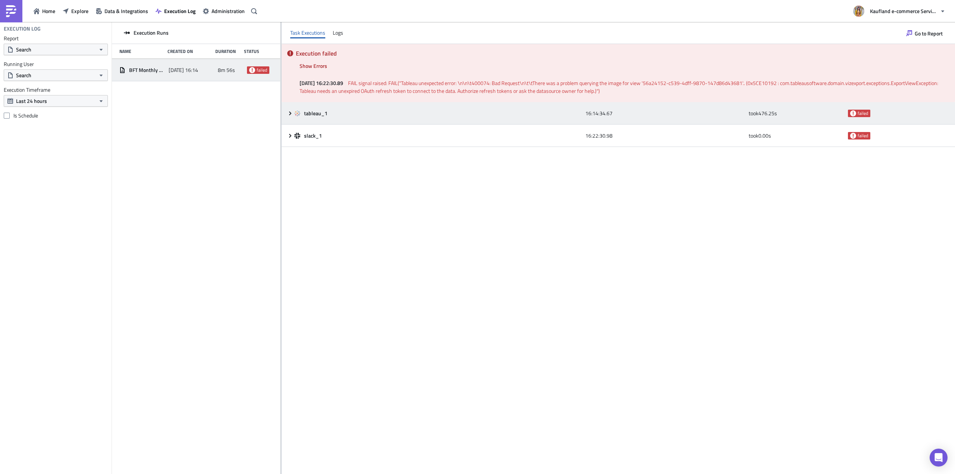
click at [570, 111] on div "tableau_1" at bounding box center [437, 113] width 287 height 7
